Goal: Task Accomplishment & Management: Use online tool/utility

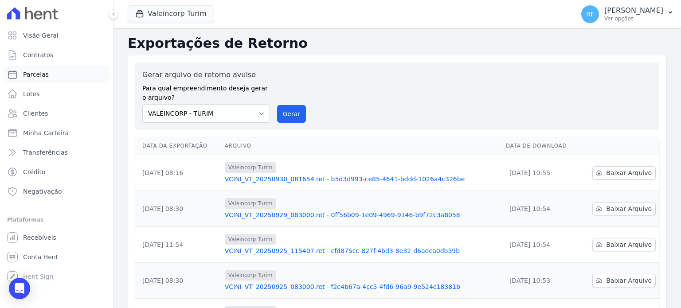
click at [30, 75] on span "Parcelas" at bounding box center [36, 74] width 26 height 9
select select
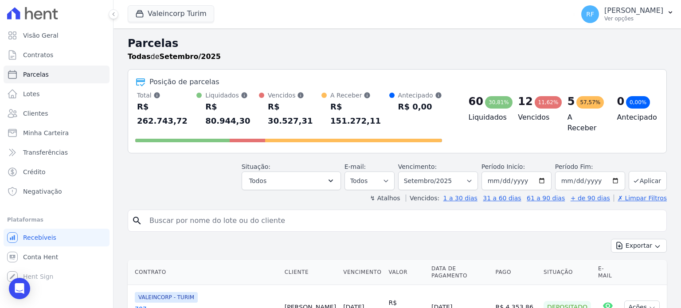
click at [205, 212] on input "search" at bounding box center [403, 221] width 519 height 18
type input "[PERSON_NAME]"
select select
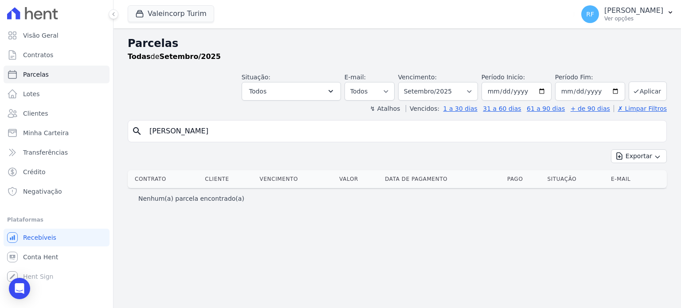
click at [186, 129] on input "[PERSON_NAME]" at bounding box center [403, 131] width 519 height 18
type input "[PERSON_NAME]"
select select
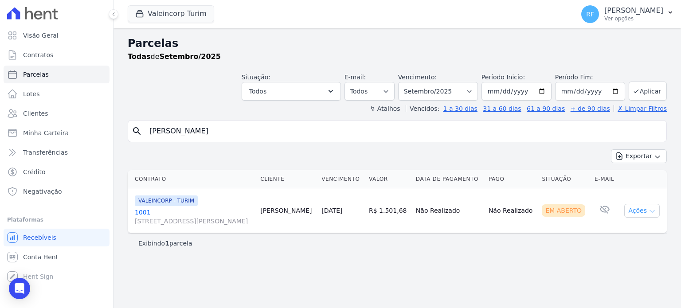
click at [641, 211] on button "Ações" at bounding box center [641, 211] width 35 height 14
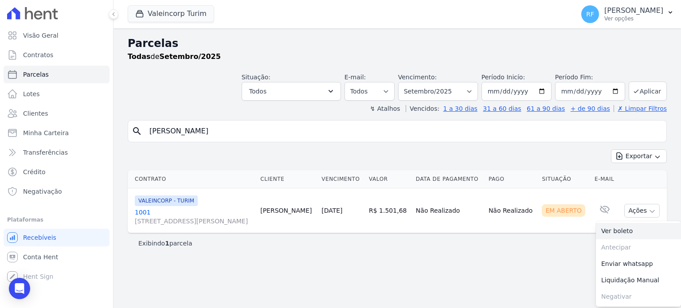
click at [617, 230] on link "Ver boleto" at bounding box center [638, 231] width 85 height 16
